Goal: Transaction & Acquisition: Purchase product/service

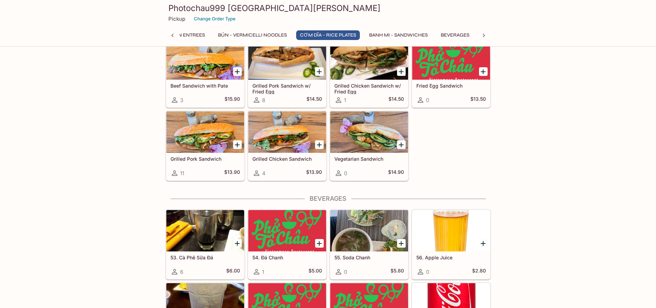
scroll to position [1361, 0]
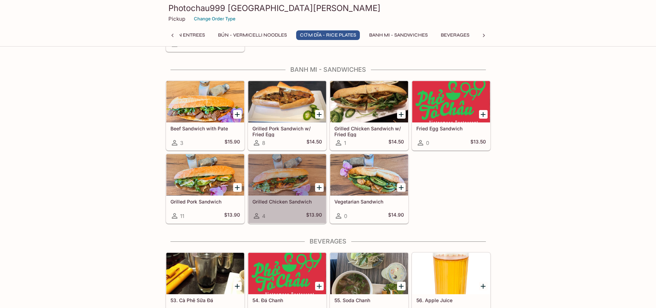
click at [294, 183] on div at bounding box center [287, 174] width 78 height 41
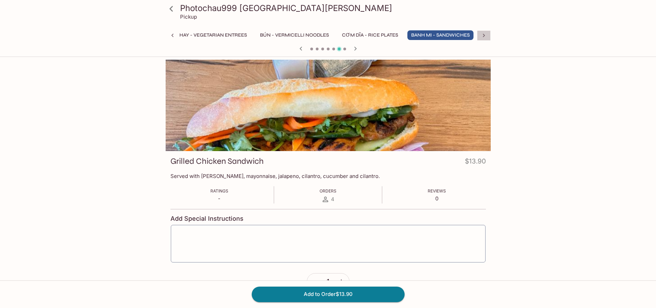
click at [482, 36] on icon at bounding box center [484, 35] width 7 height 7
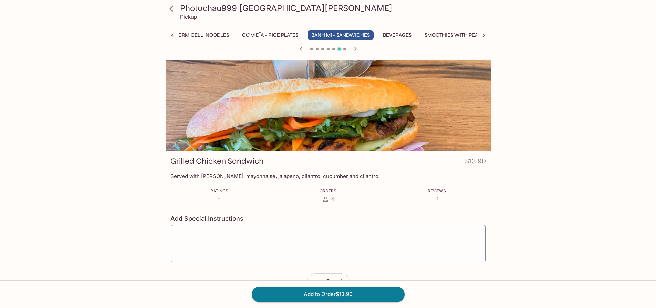
scroll to position [0, 302]
click at [430, 35] on button "Smoothies with Pearls" at bounding box center [442, 35] width 70 height 10
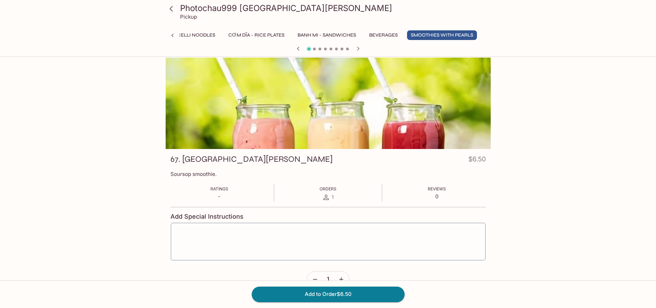
scroll to position [0, 0]
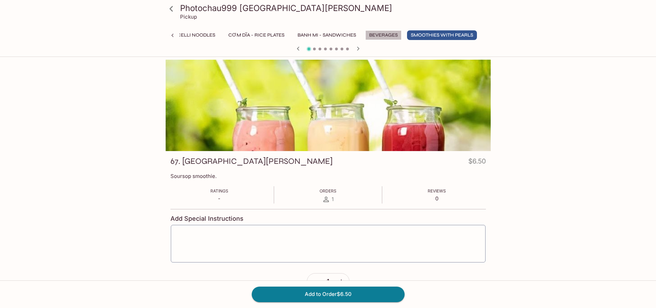
click at [379, 35] on button "Beverages" at bounding box center [384, 35] width 36 height 10
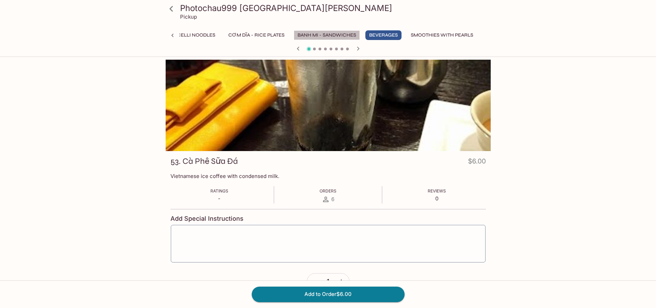
click at [328, 38] on button "Banh Mi - Sandwiches" at bounding box center [327, 35] width 66 height 10
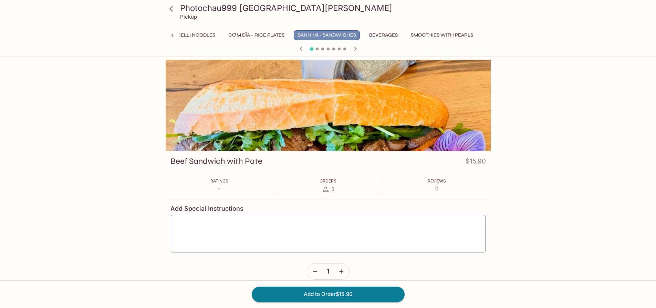
click at [343, 35] on button "Banh Mi - Sandwiches" at bounding box center [327, 35] width 66 height 10
click at [356, 50] on icon "button" at bounding box center [355, 48] width 8 height 8
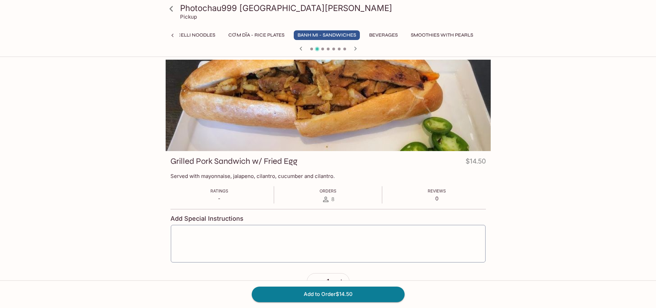
click at [356, 50] on icon "button" at bounding box center [355, 48] width 8 height 8
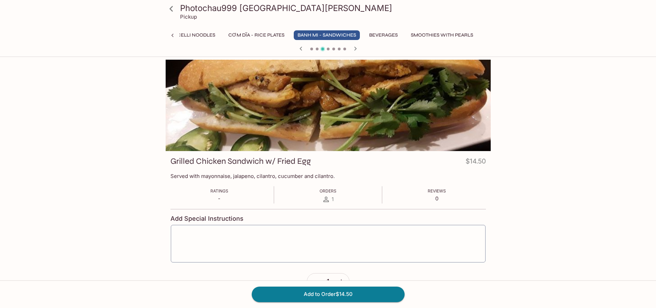
click at [356, 50] on icon "button" at bounding box center [355, 48] width 8 height 8
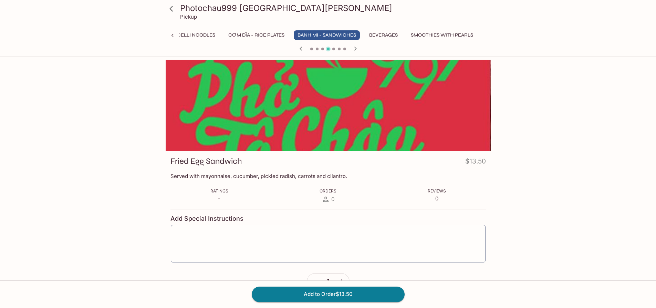
click at [301, 47] on icon "button" at bounding box center [301, 48] width 8 height 8
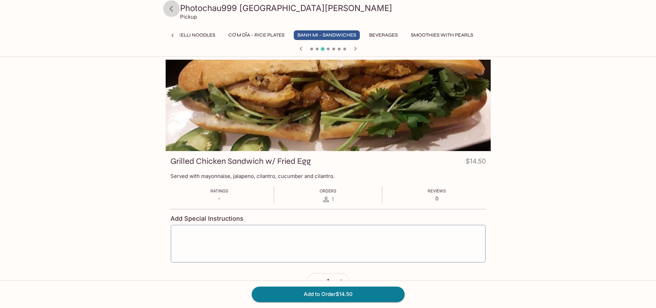
click at [173, 13] on icon at bounding box center [171, 9] width 12 height 12
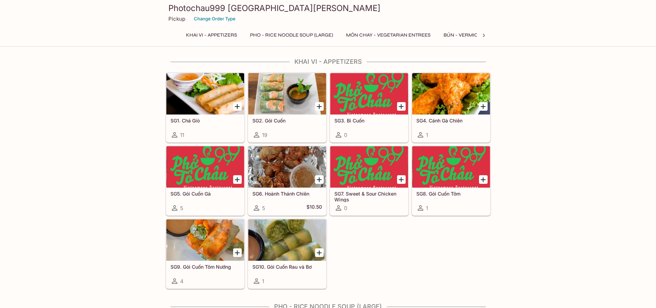
click at [229, 84] on div at bounding box center [205, 93] width 78 height 41
click at [453, 109] on div at bounding box center [451, 93] width 78 height 41
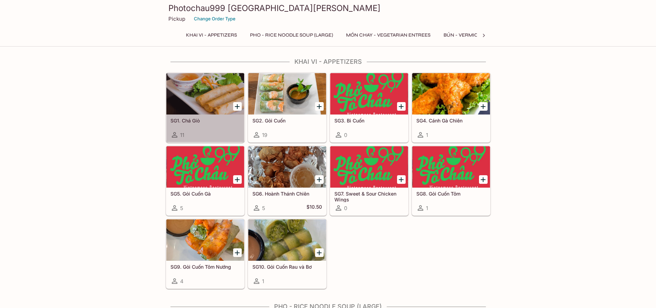
click at [205, 94] on div at bounding box center [205, 93] width 78 height 41
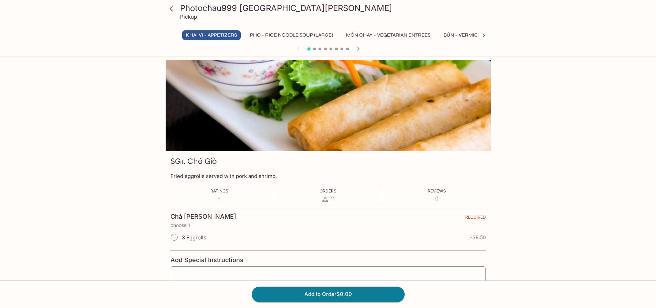
click at [358, 50] on icon "button" at bounding box center [358, 49] width 2 height 4
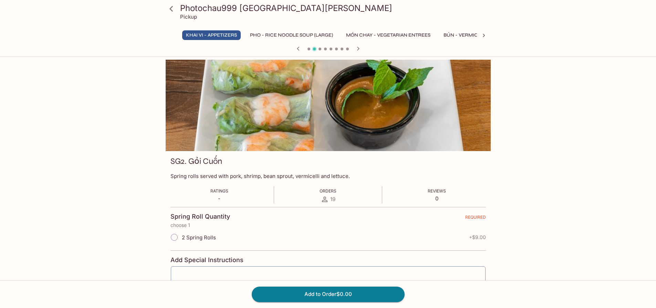
click at [358, 50] on icon "button" at bounding box center [358, 49] width 2 height 4
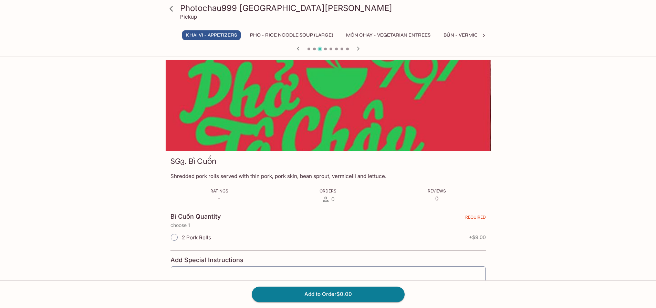
click at [358, 50] on icon "button" at bounding box center [358, 49] width 2 height 4
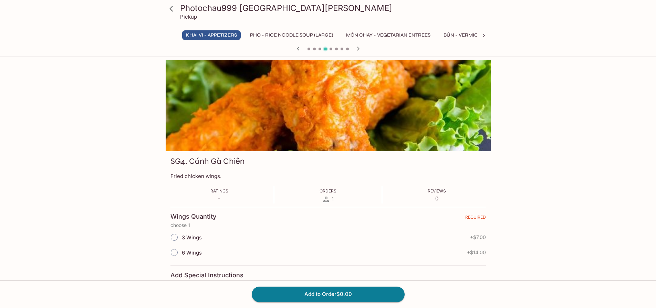
click at [358, 50] on icon "button" at bounding box center [358, 49] width 2 height 4
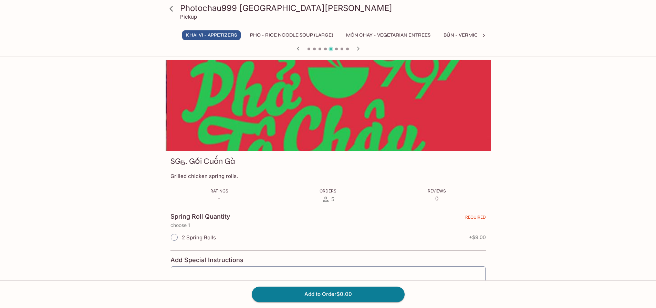
click at [358, 50] on icon "button" at bounding box center [358, 49] width 2 height 4
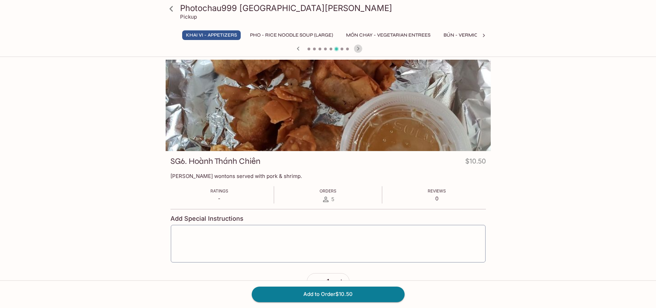
click at [358, 50] on icon "button" at bounding box center [358, 49] width 2 height 4
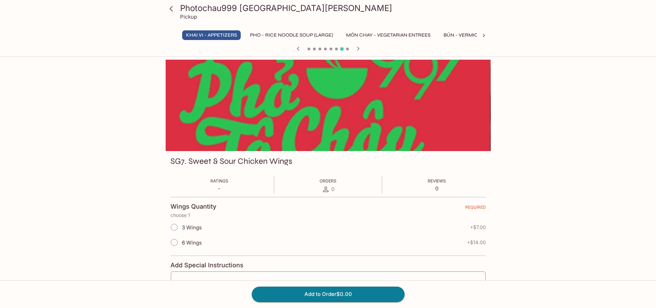
click at [358, 50] on icon "button" at bounding box center [358, 49] width 2 height 4
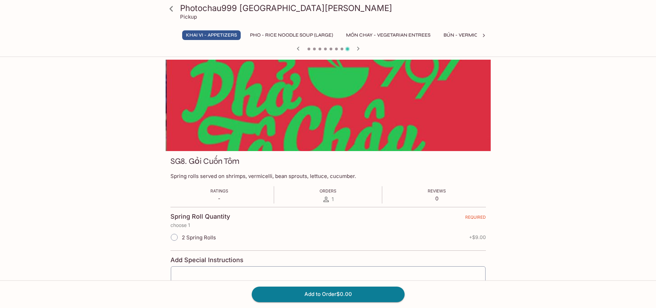
click at [358, 50] on icon "button" at bounding box center [358, 49] width 2 height 4
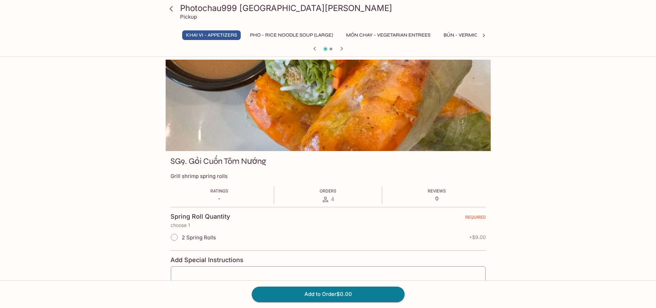
click at [358, 50] on div at bounding box center [328, 49] width 331 height 10
click at [341, 50] on icon "button" at bounding box center [341, 49] width 2 height 4
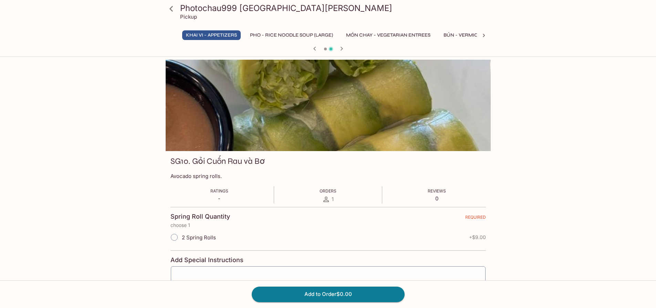
click at [341, 50] on icon "button" at bounding box center [341, 49] width 2 height 4
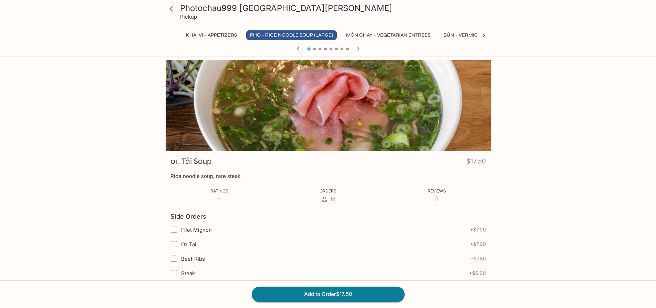
click at [341, 50] on span at bounding box center [342, 49] width 3 height 3
click at [358, 49] on icon "button" at bounding box center [358, 49] width 2 height 4
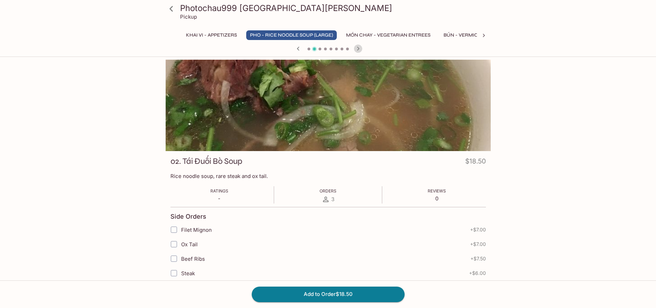
click at [358, 49] on icon "button" at bounding box center [358, 49] width 2 height 4
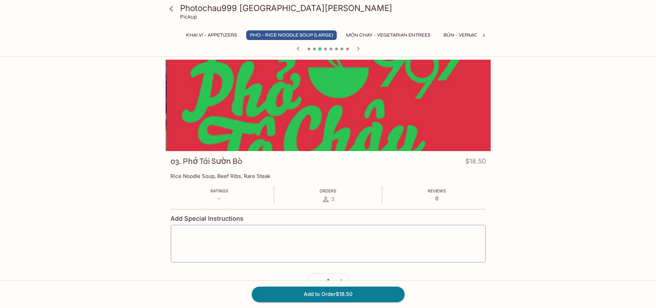
click at [358, 49] on icon "button" at bounding box center [358, 49] width 2 height 4
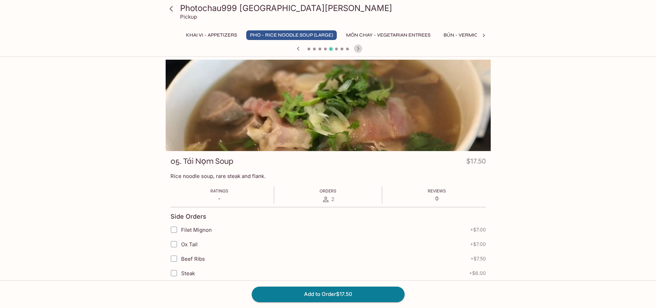
click at [358, 49] on icon "button" at bounding box center [358, 49] width 2 height 4
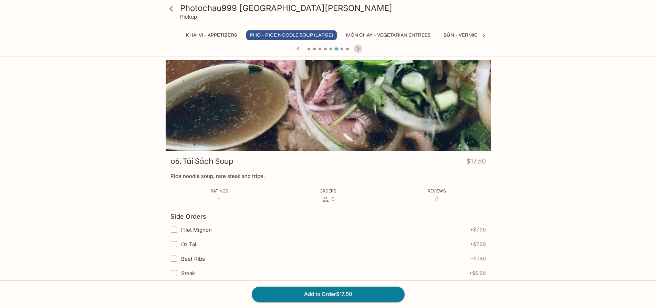
click at [358, 49] on icon "button" at bounding box center [358, 49] width 2 height 4
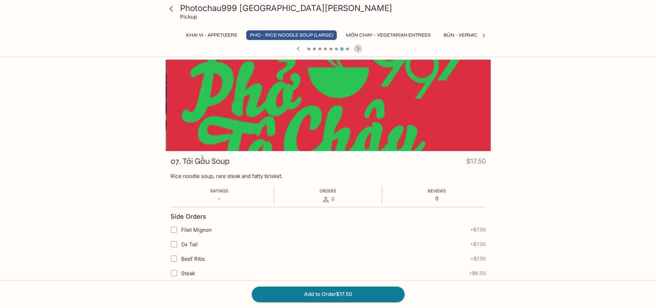
click at [358, 49] on icon "button" at bounding box center [358, 49] width 2 height 4
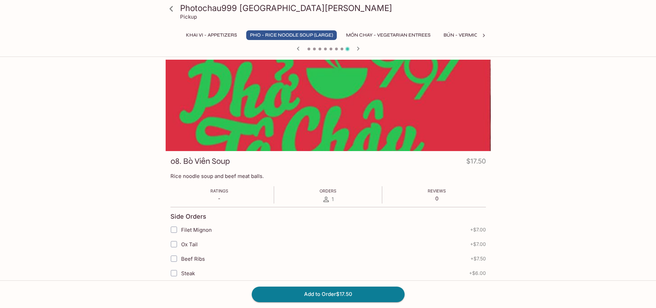
click at [358, 49] on icon "button" at bounding box center [358, 49] width 2 height 4
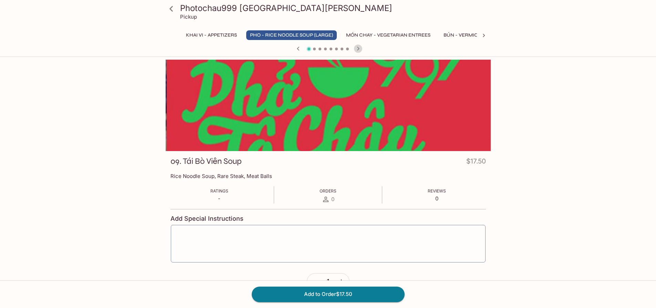
click at [358, 49] on icon "button" at bounding box center [358, 49] width 2 height 4
click at [360, 49] on icon "button" at bounding box center [358, 48] width 8 height 8
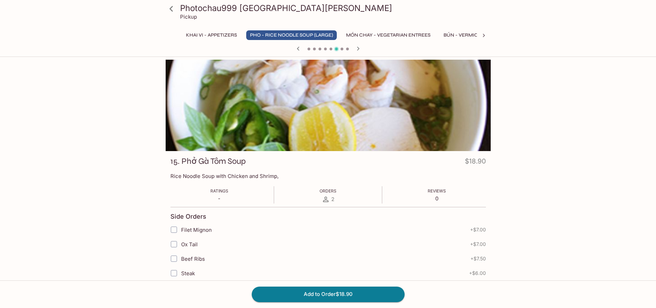
click at [360, 49] on icon "button" at bounding box center [358, 48] width 8 height 8
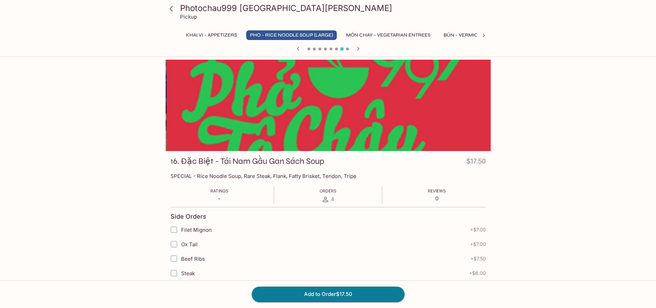
click at [295, 47] on icon "button" at bounding box center [298, 48] width 8 height 8
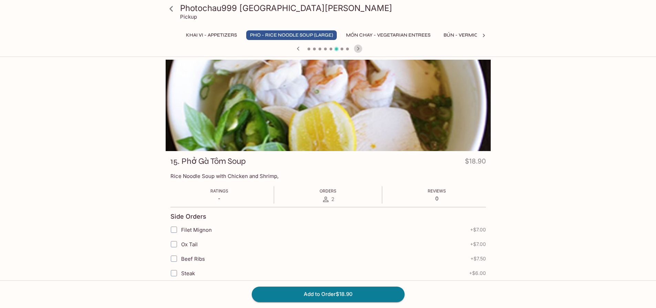
click at [359, 50] on icon "button" at bounding box center [358, 48] width 8 height 8
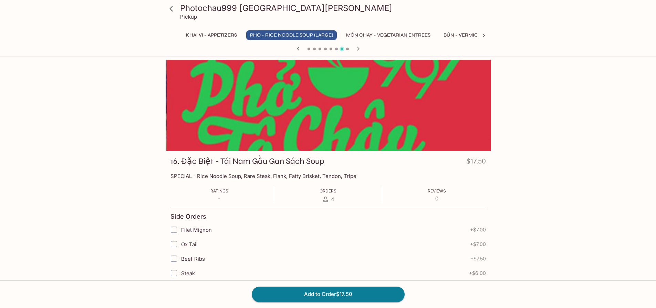
click at [359, 50] on icon "button" at bounding box center [358, 48] width 8 height 8
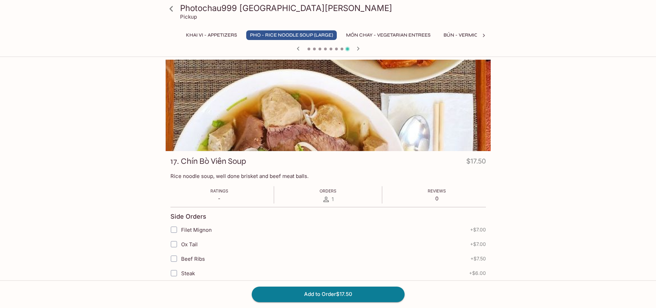
click at [359, 50] on icon "button" at bounding box center [358, 48] width 8 height 8
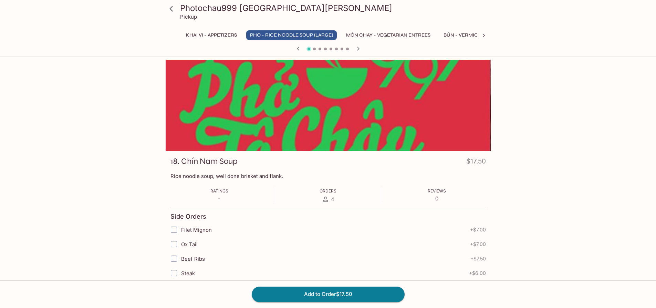
click at [359, 50] on icon "button" at bounding box center [358, 48] width 8 height 8
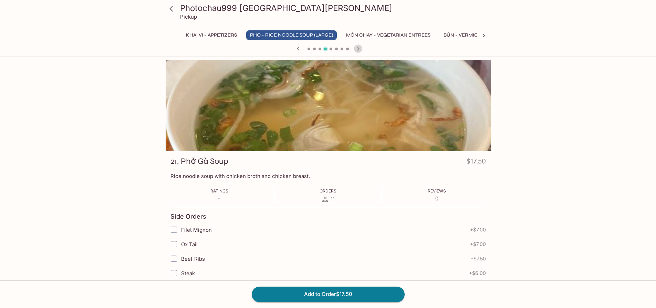
click at [359, 50] on icon "button" at bounding box center [358, 48] width 8 height 8
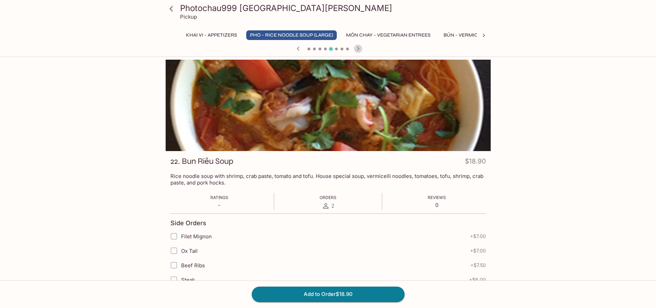
click at [359, 50] on icon "button" at bounding box center [358, 48] width 8 height 8
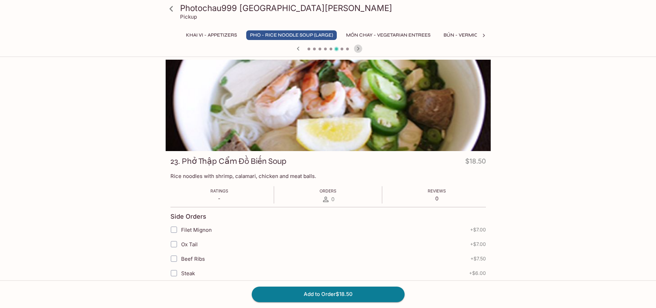
click at [359, 50] on icon "button" at bounding box center [358, 48] width 8 height 8
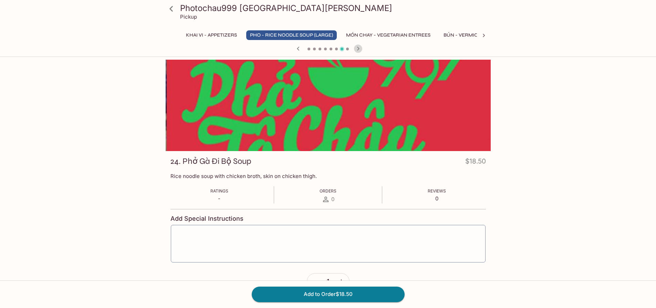
click at [359, 50] on icon "button" at bounding box center [358, 48] width 8 height 8
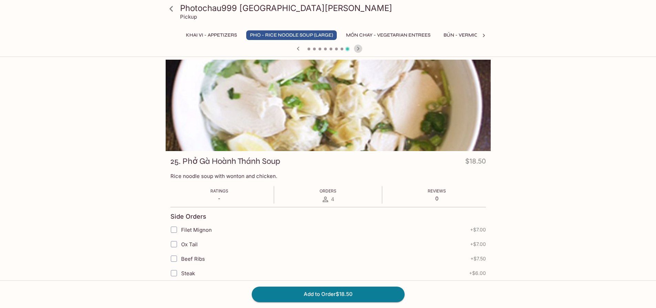
click at [359, 50] on icon "button" at bounding box center [358, 48] width 8 height 8
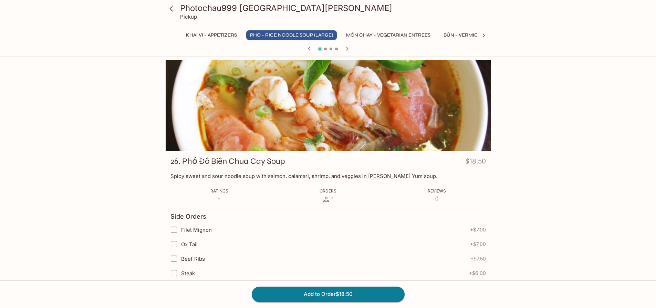
click at [359, 50] on div at bounding box center [328, 49] width 331 height 10
click at [347, 49] on icon "button" at bounding box center [347, 48] width 8 height 8
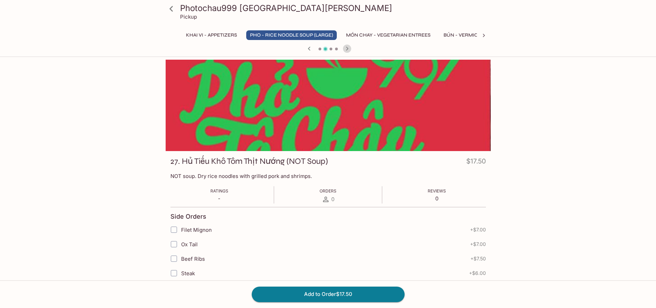
click at [347, 49] on icon "button" at bounding box center [347, 48] width 8 height 8
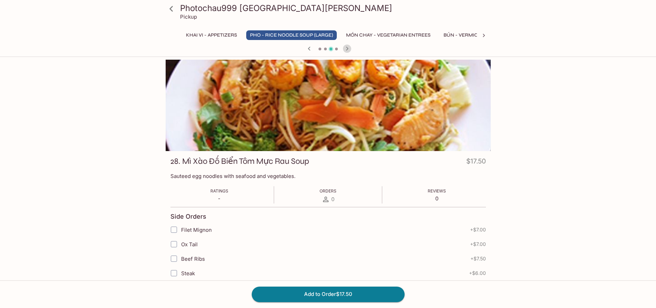
click at [347, 49] on icon "button" at bounding box center [347, 48] width 8 height 8
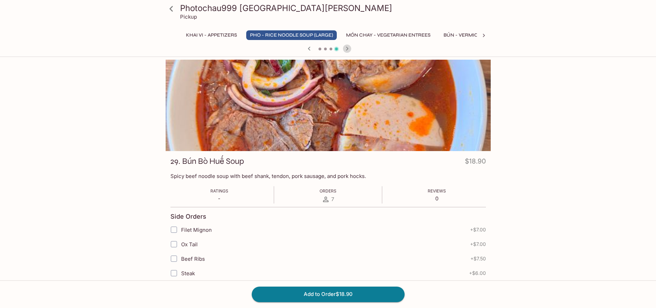
click at [347, 49] on icon "button" at bounding box center [347, 48] width 8 height 8
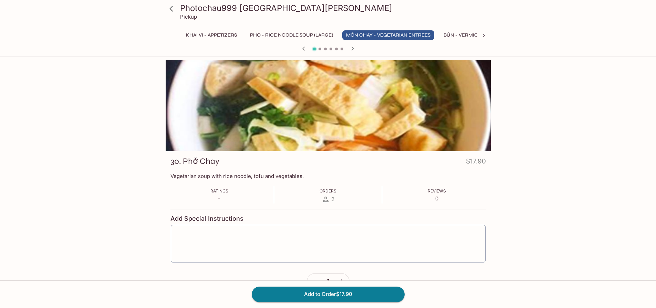
click at [347, 49] on div at bounding box center [328, 49] width 331 height 10
click at [352, 50] on icon "button" at bounding box center [352, 49] width 2 height 4
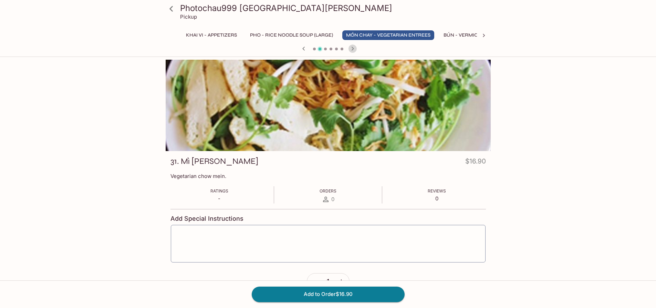
click at [352, 50] on icon "button" at bounding box center [352, 49] width 2 height 4
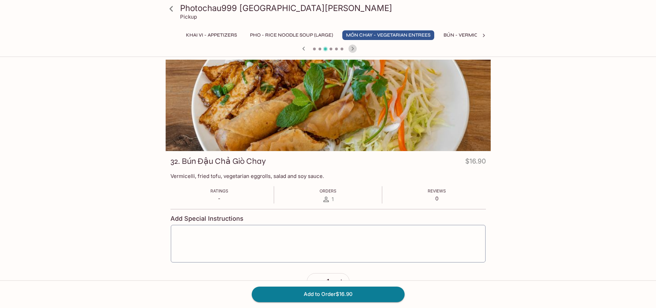
click at [352, 50] on icon "button" at bounding box center [352, 49] width 2 height 4
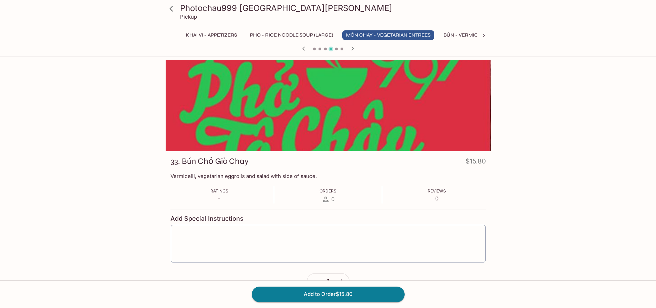
click at [352, 50] on icon "button" at bounding box center [352, 49] width 2 height 4
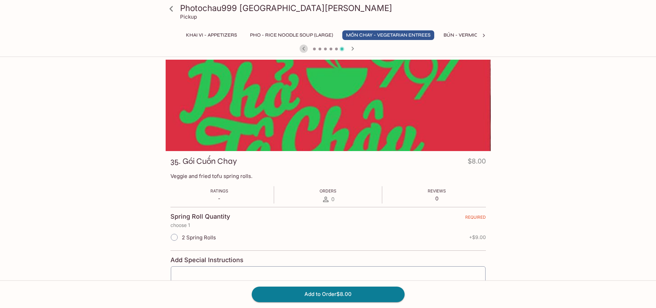
click at [306, 49] on icon "button" at bounding box center [304, 48] width 8 height 8
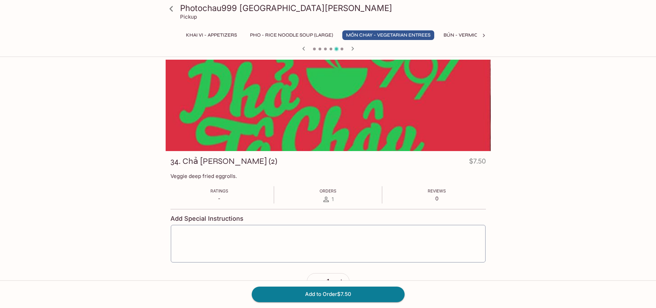
click at [352, 50] on icon "button" at bounding box center [352, 49] width 2 height 4
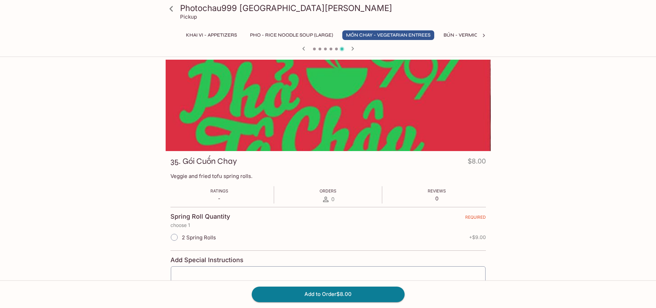
click at [352, 50] on icon "button" at bounding box center [352, 49] width 2 height 4
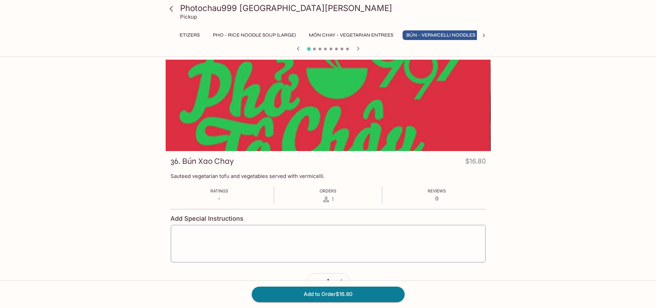
scroll to position [0, 42]
click at [352, 50] on div at bounding box center [328, 49] width 331 height 10
click at [358, 50] on icon "button" at bounding box center [358, 49] width 2 height 4
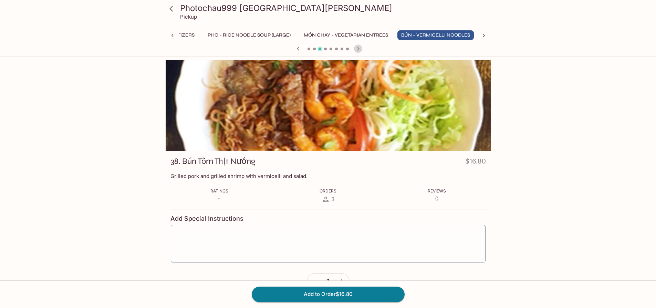
click at [358, 50] on icon "button" at bounding box center [358, 49] width 2 height 4
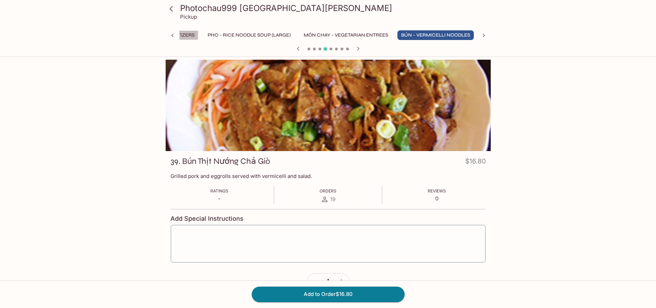
click at [185, 32] on button "Khai Vi - Appetizers" at bounding box center [169, 35] width 59 height 10
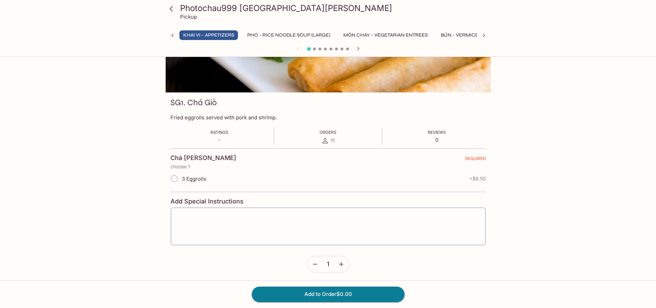
scroll to position [61, 0]
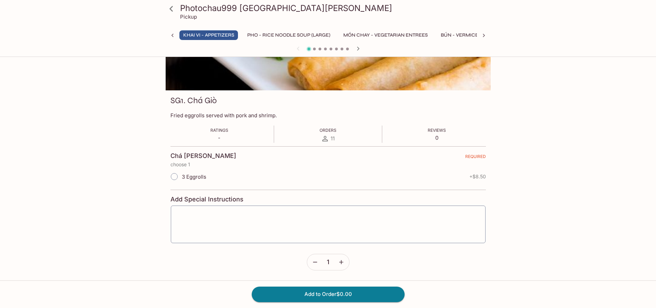
click at [178, 179] on input "3 Eggrolls" at bounding box center [174, 176] width 14 height 14
radio input "true"
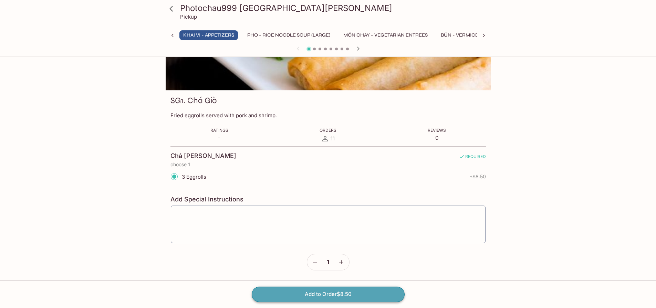
click at [339, 290] on button "Add to Order $8.50" at bounding box center [328, 293] width 153 height 15
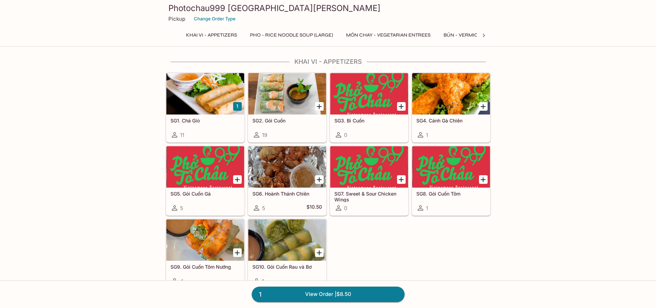
click at [440, 106] on div at bounding box center [451, 93] width 78 height 41
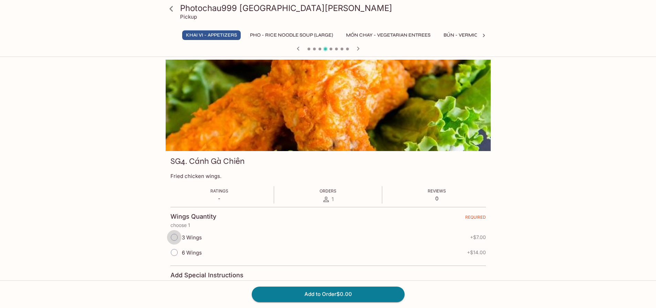
click at [172, 236] on input "3 Wings" at bounding box center [174, 237] width 14 height 14
radio input "true"
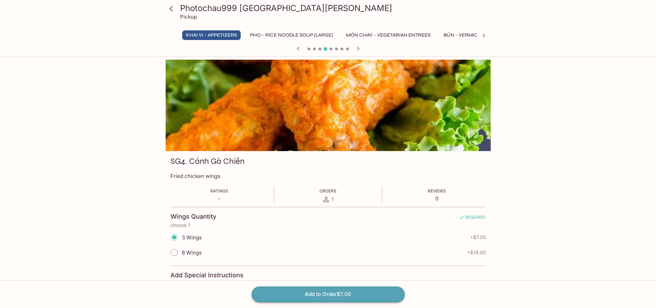
click at [326, 296] on button "Add to Order $7.00" at bounding box center [328, 293] width 153 height 15
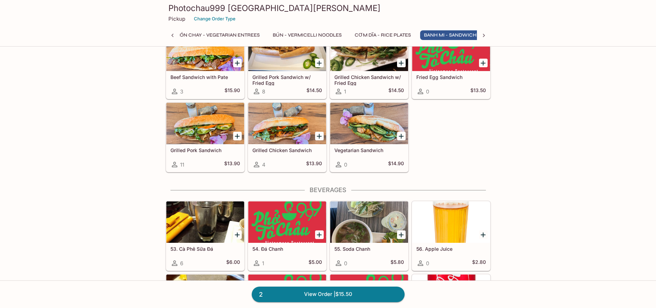
scroll to position [0, 184]
click at [288, 137] on div at bounding box center [287, 123] width 78 height 41
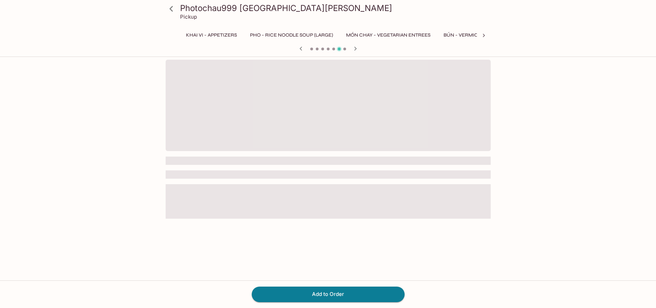
scroll to position [0, 184]
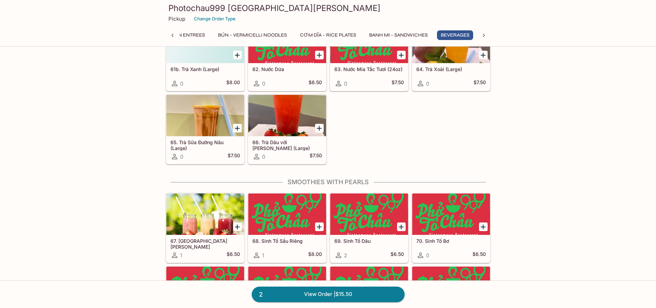
click at [292, 125] on div at bounding box center [287, 115] width 78 height 41
